Goal: Task Accomplishment & Management: Manage account settings

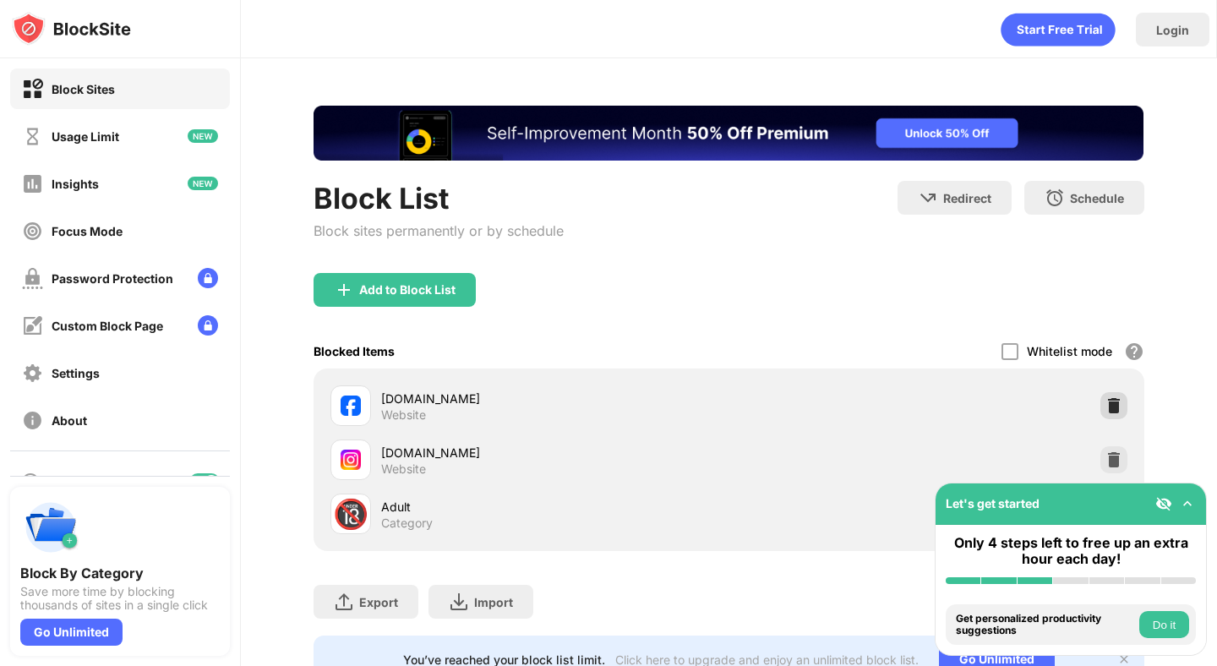
click at [1119, 404] on img at bounding box center [1113, 405] width 17 height 17
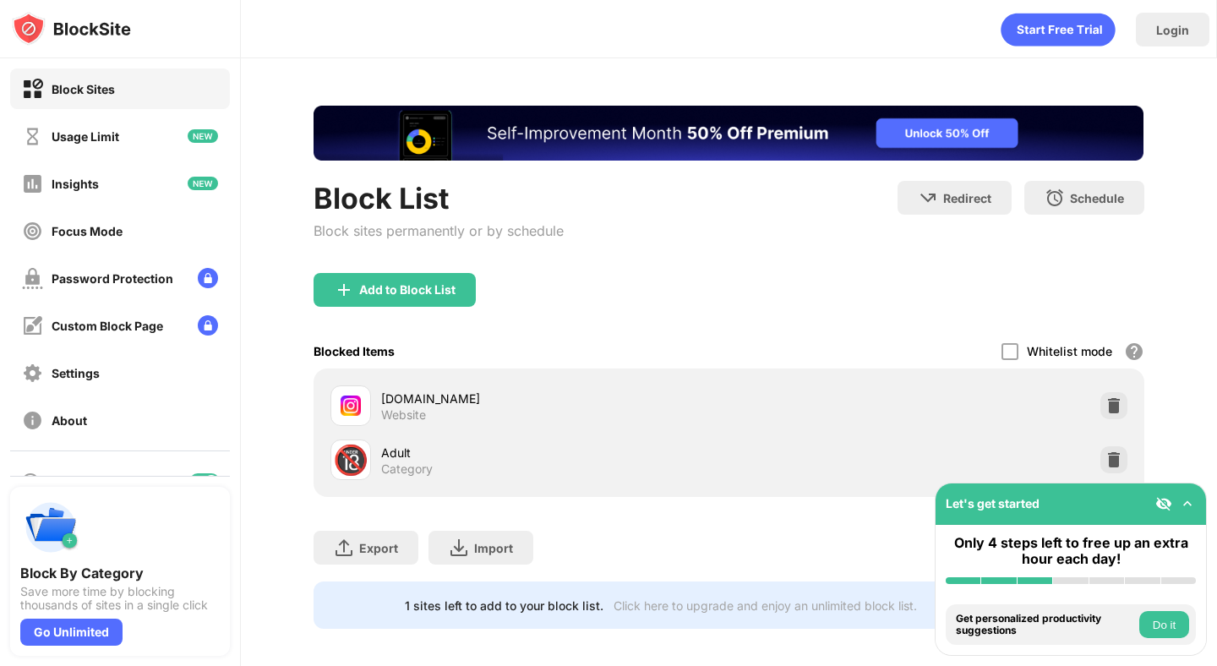
click at [1118, 403] on img at bounding box center [1113, 405] width 17 height 17
